Goal: Download file/media

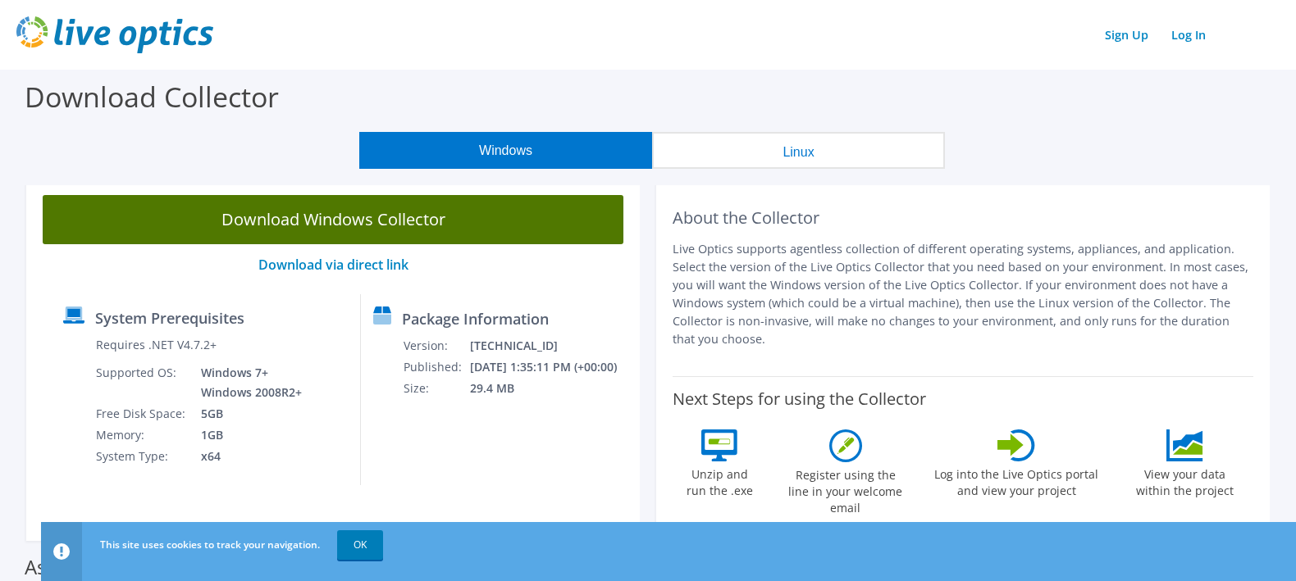
click at [285, 205] on link "Download Windows Collector" at bounding box center [333, 219] width 581 height 49
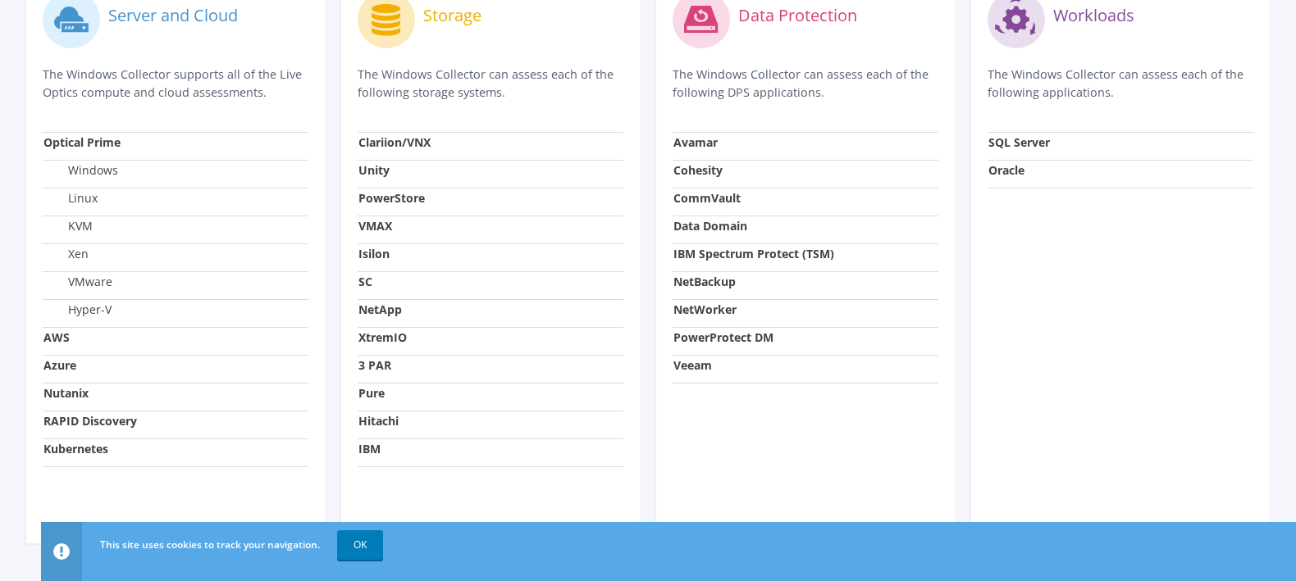
scroll to position [652, 0]
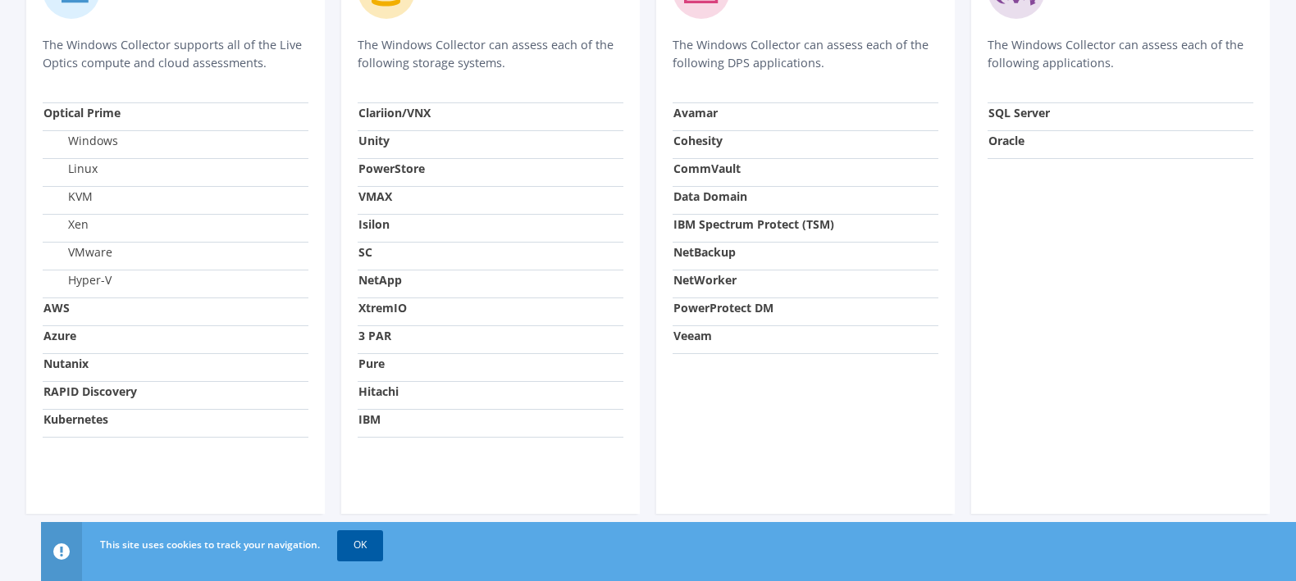
click at [345, 538] on link "OK" at bounding box center [360, 546] width 46 height 30
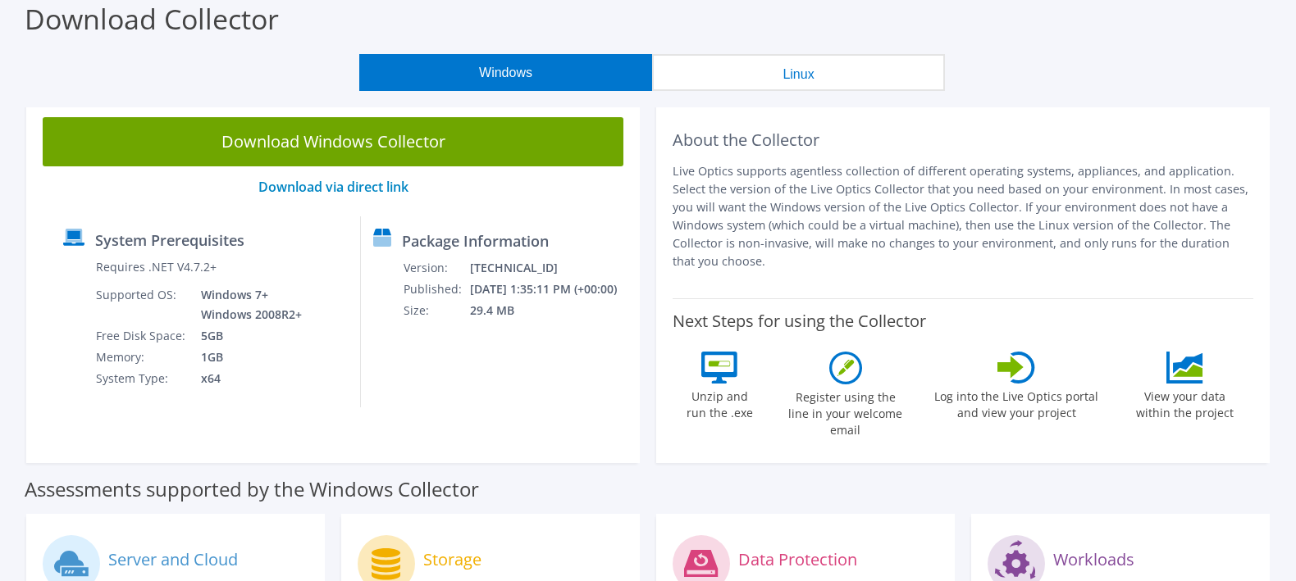
scroll to position [0, 0]
